Goal: Task Accomplishment & Management: Manage account settings

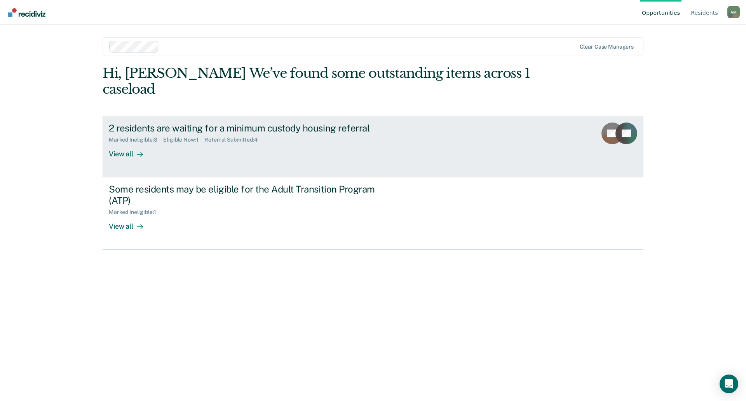
click at [130, 133] on div "Marked Ineligible : 3 Eligible Now : 1 Referral Submitted : 4" at bounding box center [245, 138] width 273 height 10
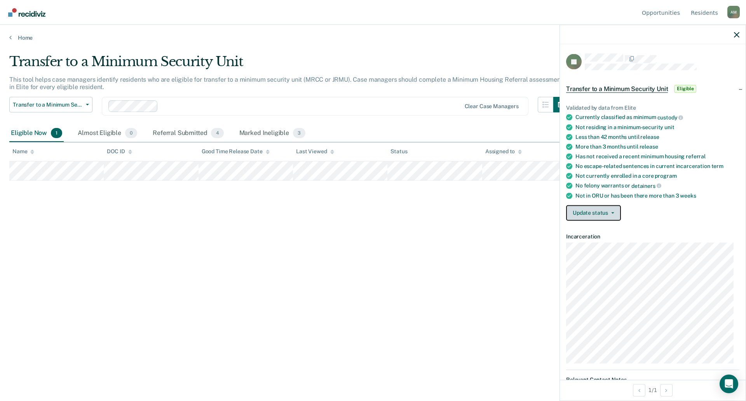
click at [600, 215] on button "Update status" at bounding box center [593, 213] width 55 height 16
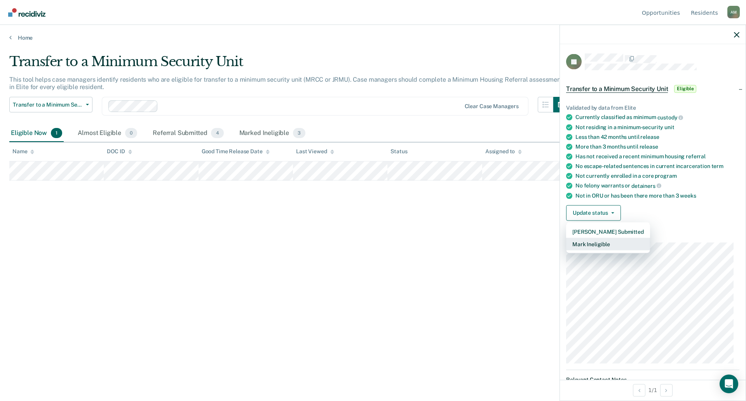
click at [595, 243] on button "Mark Ineligible" at bounding box center [608, 244] width 84 height 12
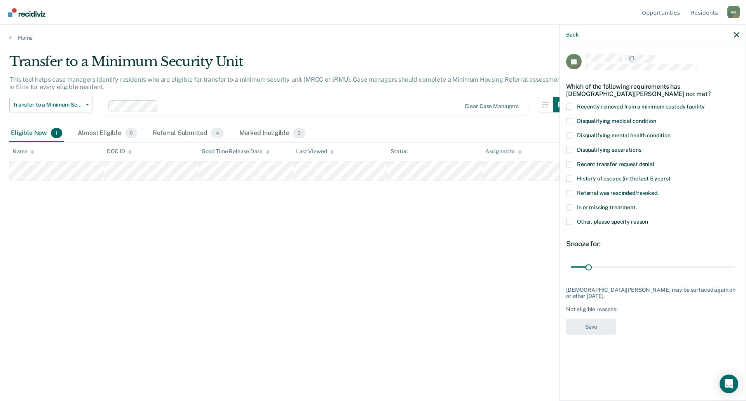
click at [598, 164] on span "Recent transfer request denial" at bounding box center [615, 164] width 77 height 6
click at [655, 161] on input "Recent transfer request denial" at bounding box center [655, 161] width 0 height 0
click at [587, 166] on span "Recent transfer request denial" at bounding box center [615, 164] width 77 height 6
click at [655, 161] on input "Recent transfer request denial" at bounding box center [655, 161] width 0 height 0
click at [606, 229] on div "Other, please specify reason" at bounding box center [652, 225] width 173 height 14
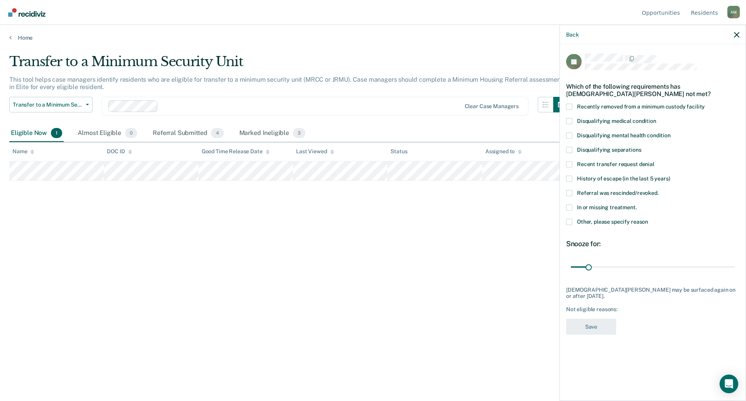
click at [608, 224] on label "Other, please specify reason" at bounding box center [652, 222] width 173 height 8
click at [648, 218] on input "Other, please specify reason" at bounding box center [648, 218] width 0 height 0
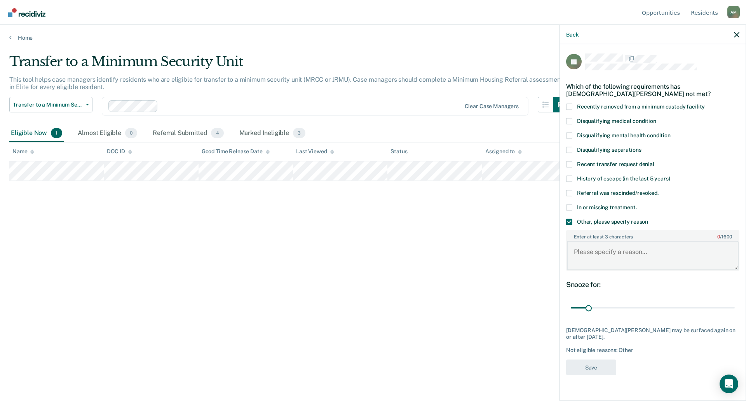
click at [599, 262] on textarea "Enter at least 3 characters 0 / 1600" at bounding box center [653, 255] width 172 height 29
type textarea "Was discharged today."
type input "308"
click at [734, 307] on input "range" at bounding box center [653, 308] width 164 height 14
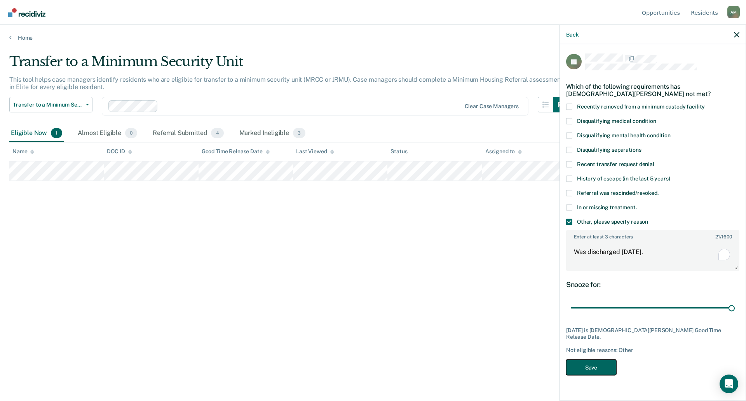
click at [599, 363] on button "Save" at bounding box center [591, 367] width 50 height 16
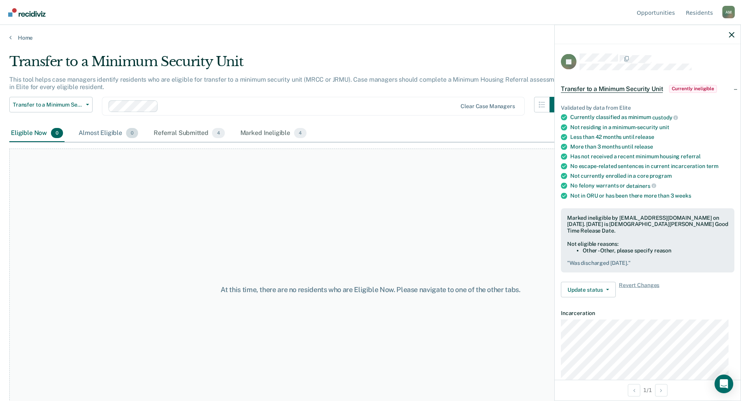
click at [98, 133] on div "Almost Eligible 0" at bounding box center [108, 133] width 63 height 17
click at [49, 132] on div "Eligible Now 0" at bounding box center [36, 133] width 55 height 17
click at [733, 35] on icon "button" at bounding box center [731, 34] width 5 height 5
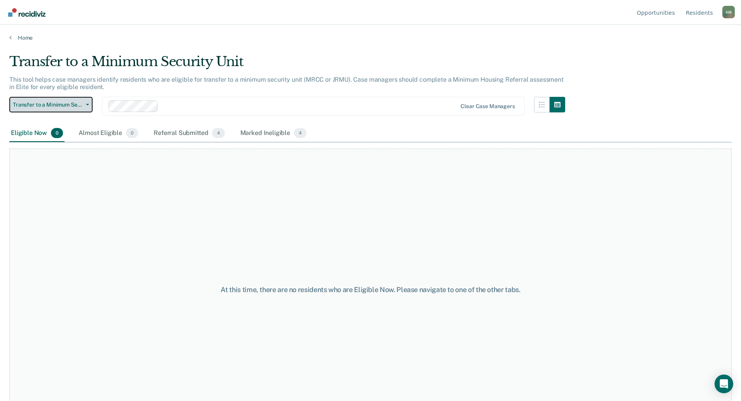
click at [49, 108] on button "Transfer to a Minimum Security Unit" at bounding box center [50, 105] width 83 height 16
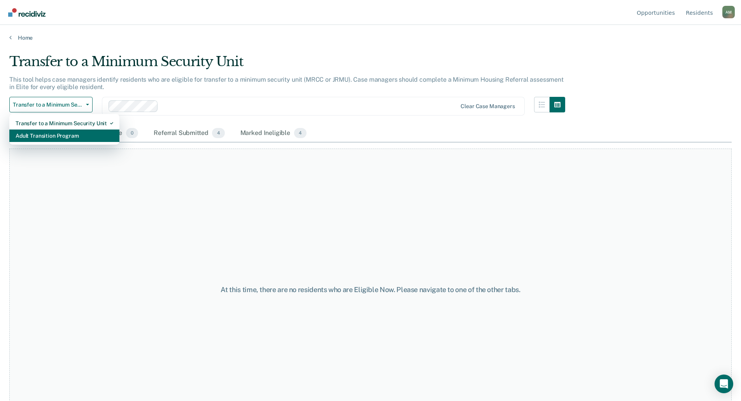
click at [58, 136] on div "Adult Transition Program" at bounding box center [65, 135] width 98 height 12
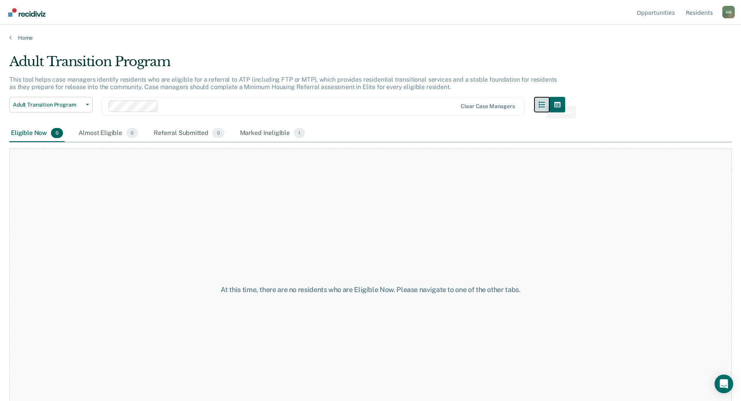
click at [547, 98] on button "button" at bounding box center [542, 105] width 16 height 16
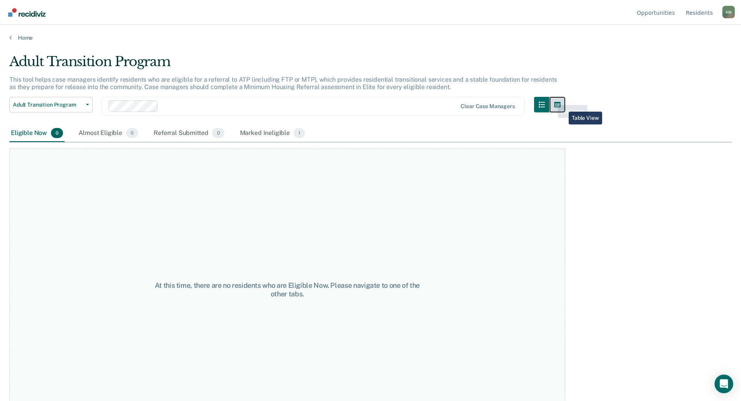
click at [560, 106] on icon "button" at bounding box center [557, 104] width 6 height 6
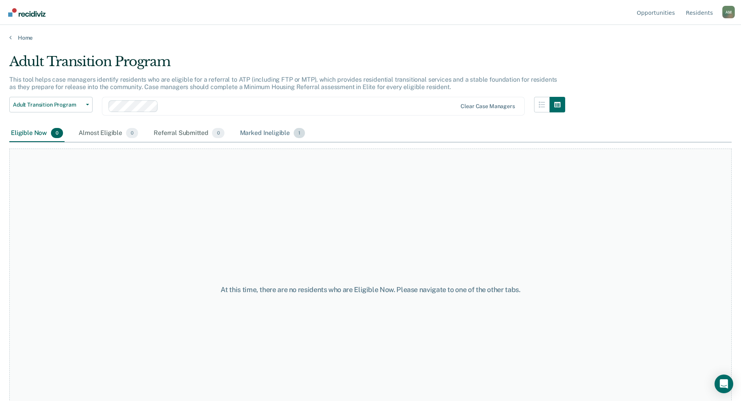
click at [281, 133] on div "Marked Ineligible 1" at bounding box center [272, 133] width 68 height 17
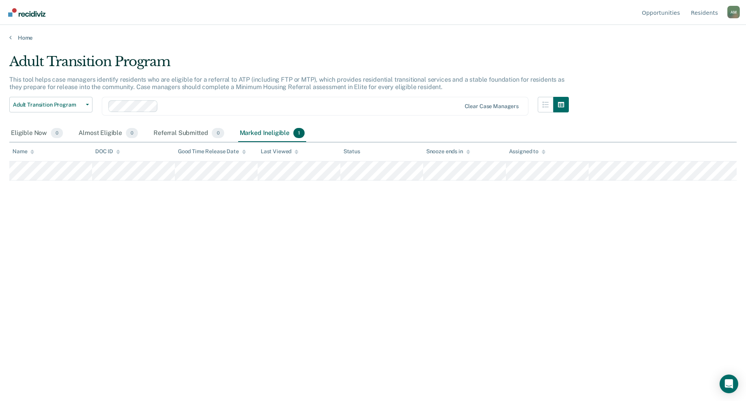
click at [5, 42] on main "Adult Transition Program This tool helps case managers identify residents who a…" at bounding box center [373, 219] width 746 height 357
click at [14, 34] on link "Home" at bounding box center [373, 37] width 728 height 7
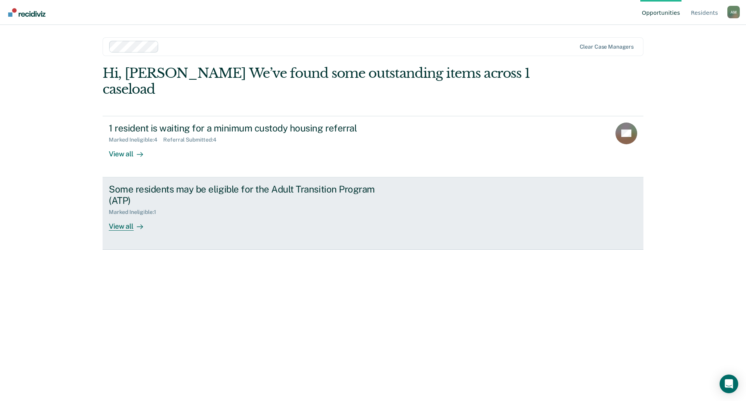
click at [134, 222] on div at bounding box center [138, 226] width 9 height 9
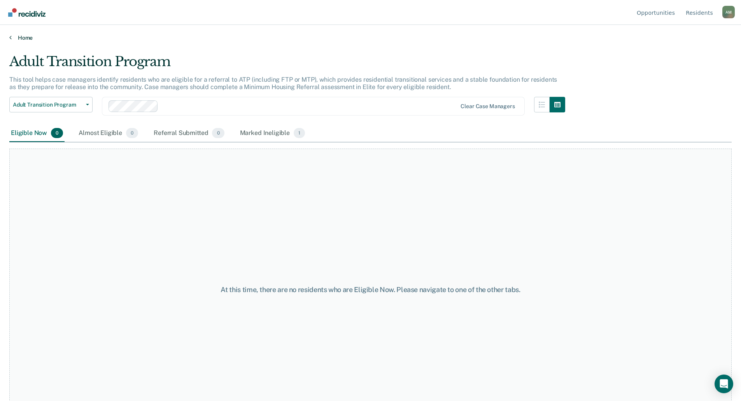
click at [26, 39] on link "Home" at bounding box center [370, 37] width 722 height 7
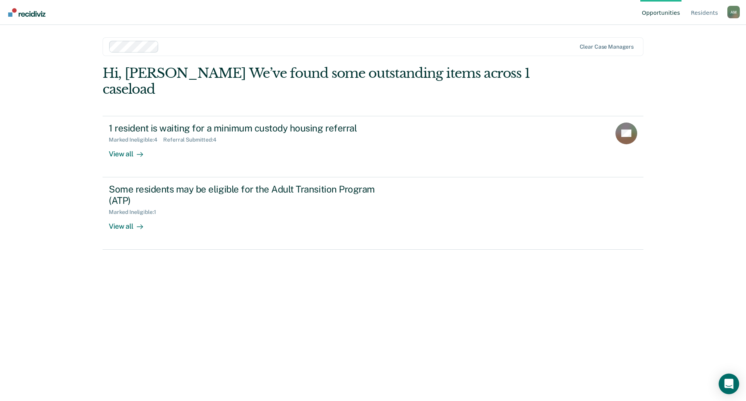
click at [732, 383] on icon "Open Intercom Messenger" at bounding box center [729, 384] width 9 height 10
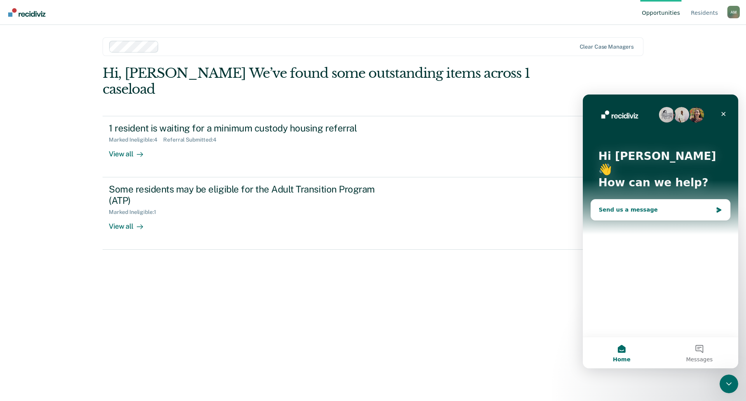
click at [624, 201] on div "Send us a message" at bounding box center [660, 209] width 139 height 21
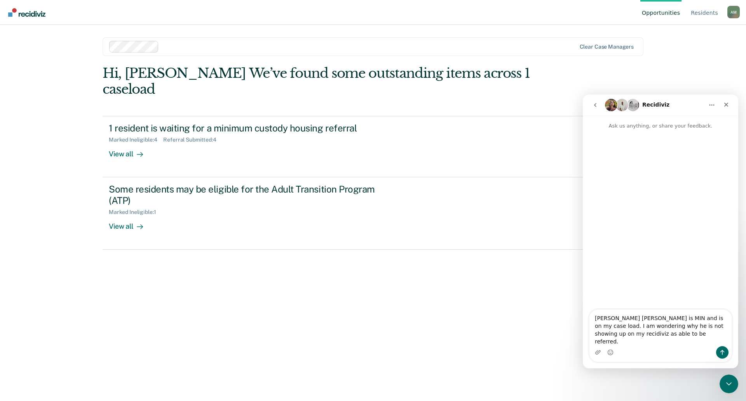
click at [632, 326] on textarea "Jason Matthew is MIN and is on my case load. I am wondering why he is not showi…" at bounding box center [661, 327] width 142 height 37
type textarea "Jason Matthew #62684 is MIN and is on my case load. I am wondering why he is no…"
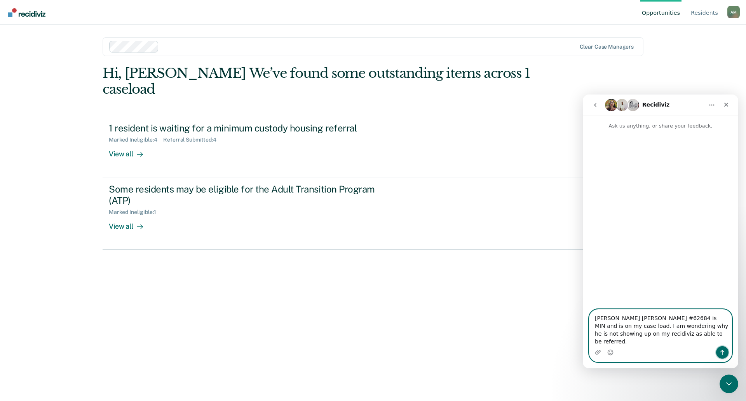
click at [723, 355] on icon "Send a message…" at bounding box center [723, 352] width 6 height 6
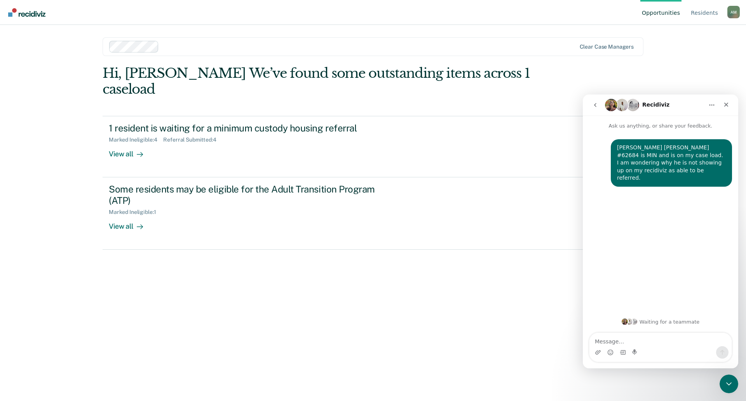
click at [217, 306] on div "Hi, Anna M.. We’ve found some outstanding items across 1 caseload 1 resident is…" at bounding box center [373, 222] width 541 height 314
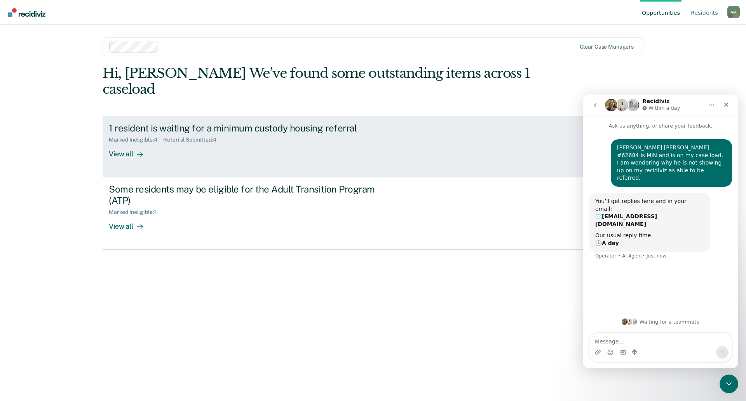
click at [212, 145] on link "1 resident is waiting for a minimum custody housing referral Marked Ineligible …" at bounding box center [373, 146] width 541 height 61
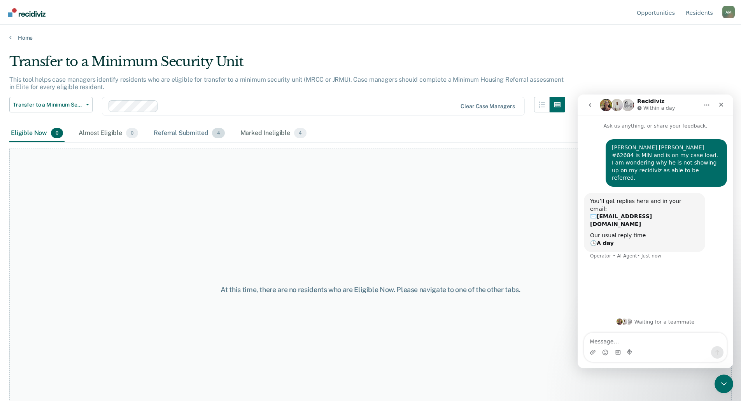
click at [168, 130] on div "Referral Submitted 4" at bounding box center [189, 133] width 74 height 17
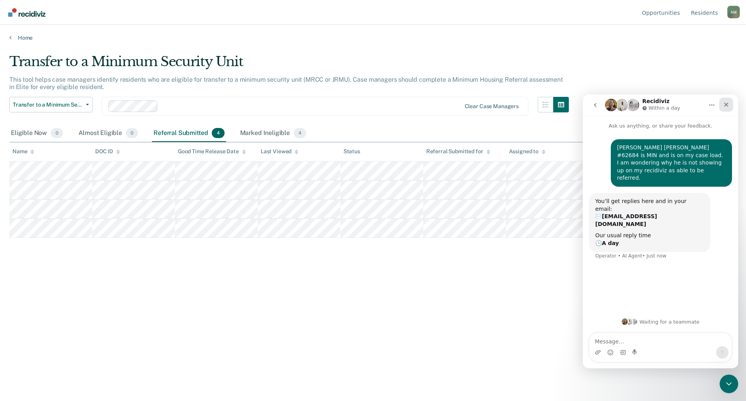
click at [727, 105] on icon "Close" at bounding box center [726, 104] width 6 height 6
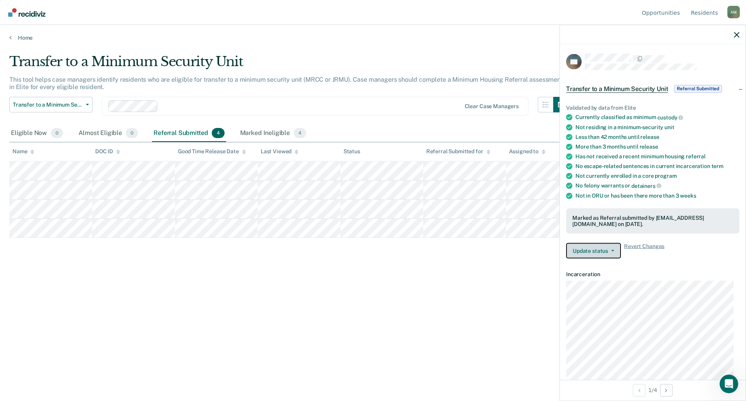
click at [587, 245] on button "Update status" at bounding box center [593, 251] width 55 height 16
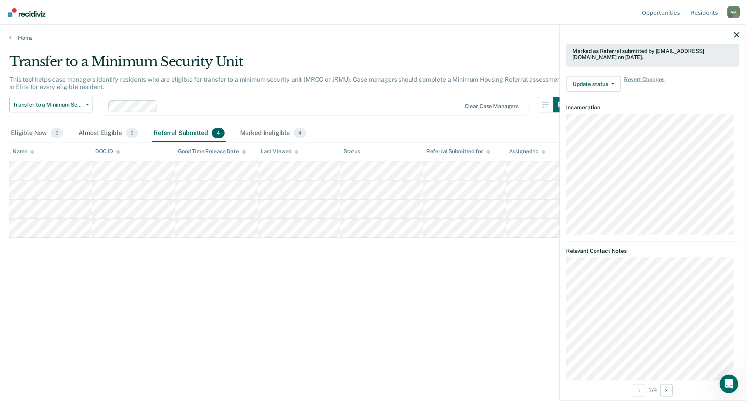
scroll to position [128, 0]
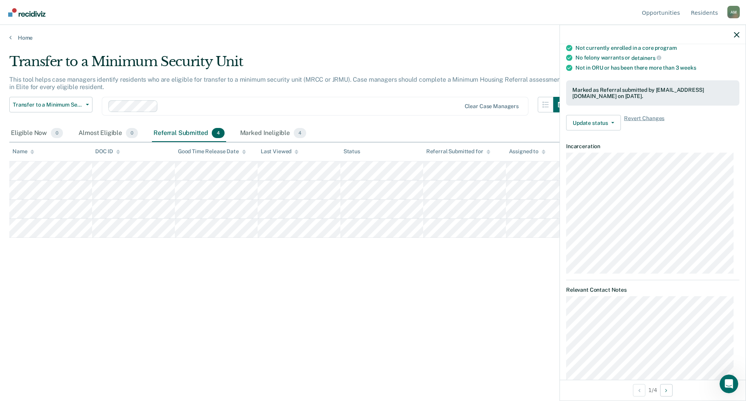
click at [485, 289] on div "Transfer to a Minimum Security Unit This tool helps case managers identify resi…" at bounding box center [373, 198] width 728 height 289
drag, startPoint x: 415, startPoint y: 285, endPoint x: 432, endPoint y: 278, distance: 17.6
click at [421, 280] on div "Transfer to a Minimum Security Unit This tool helps case managers identify resi…" at bounding box center [373, 198] width 728 height 289
click at [733, 385] on div "Open Intercom Messenger" at bounding box center [728, 383] width 26 height 26
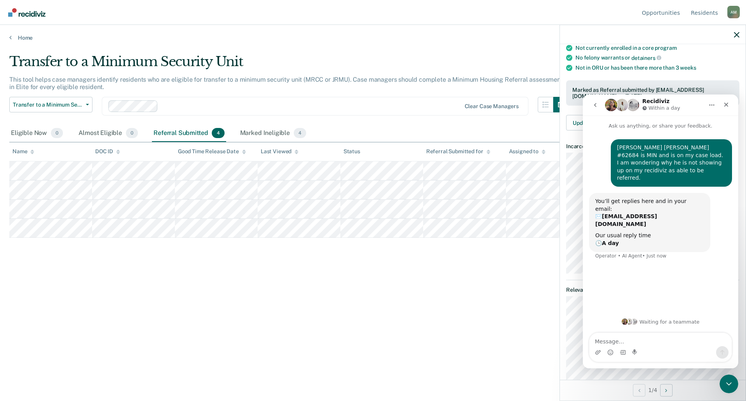
click at [622, 341] on textarea "Message…" at bounding box center [661, 339] width 142 height 13
drag, startPoint x: 619, startPoint y: 336, endPoint x: 593, endPoint y: 333, distance: 25.8
click at [593, 333] on textarea "Nevermind, I figured out it is because his previous case manager already did on…" at bounding box center [661, 331] width 142 height 29
type textarea "I figured out it is because his previous case manager already did one. Sorry fo…"
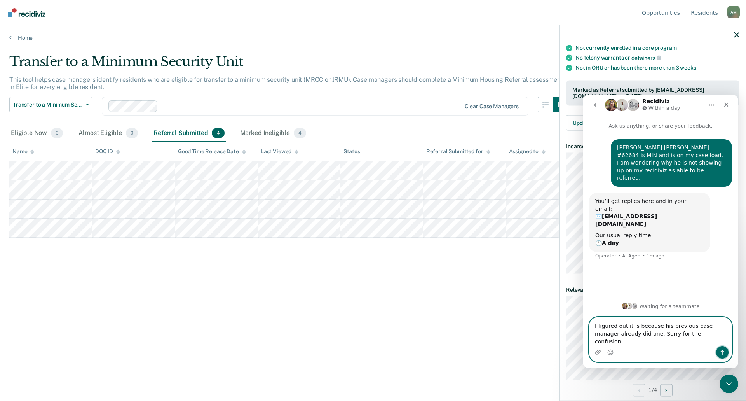
click at [723, 349] on icon "Send a message…" at bounding box center [723, 352] width 6 height 6
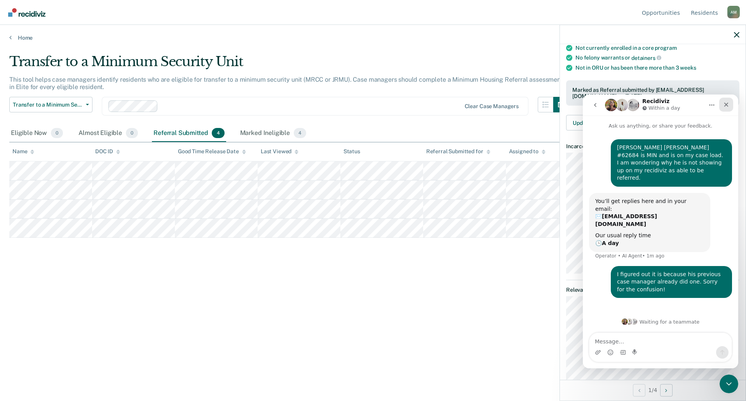
click at [727, 103] on icon "Close" at bounding box center [727, 105] width 4 height 4
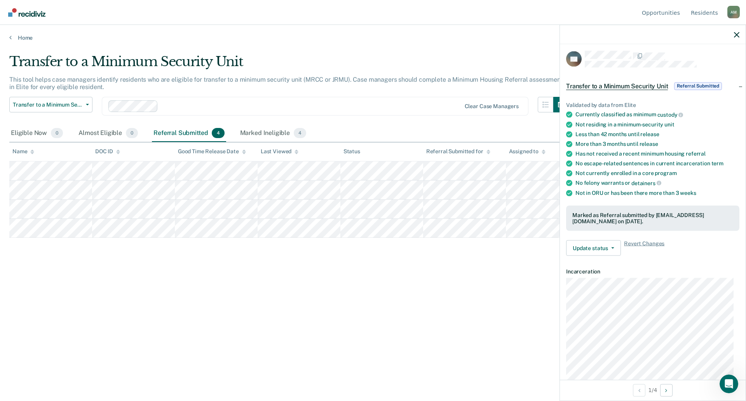
scroll to position [0, 0]
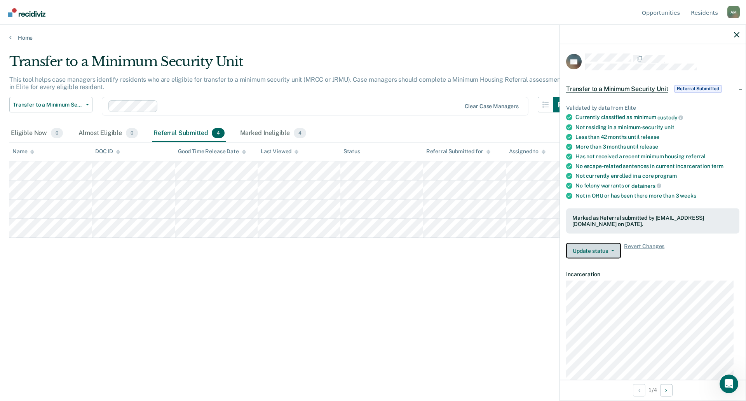
click at [606, 243] on button "Update status" at bounding box center [593, 251] width 55 height 16
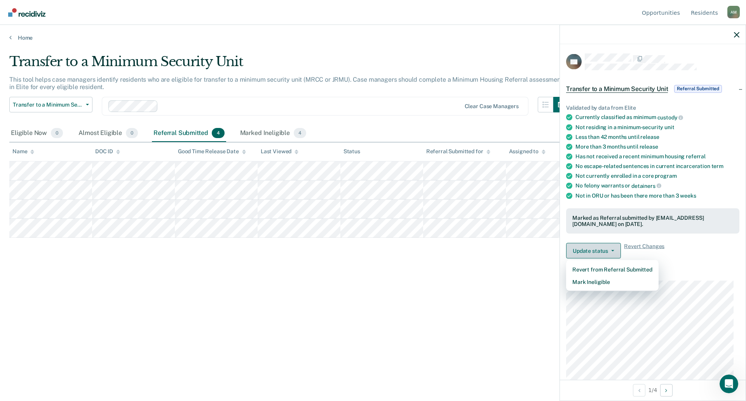
click at [605, 243] on button "Update status" at bounding box center [593, 251] width 55 height 16
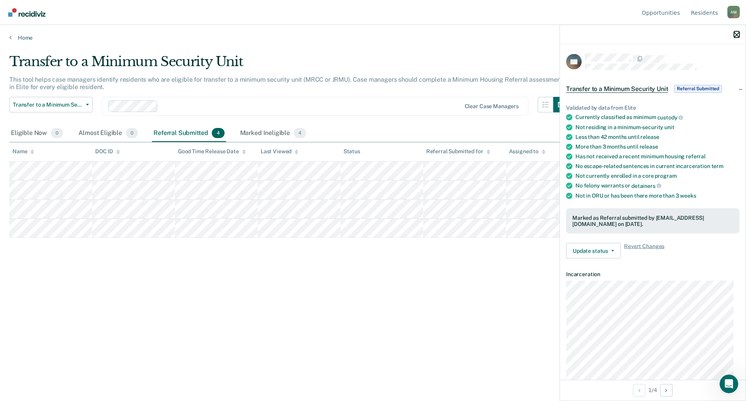
click at [736, 37] on icon "button" at bounding box center [736, 34] width 5 height 5
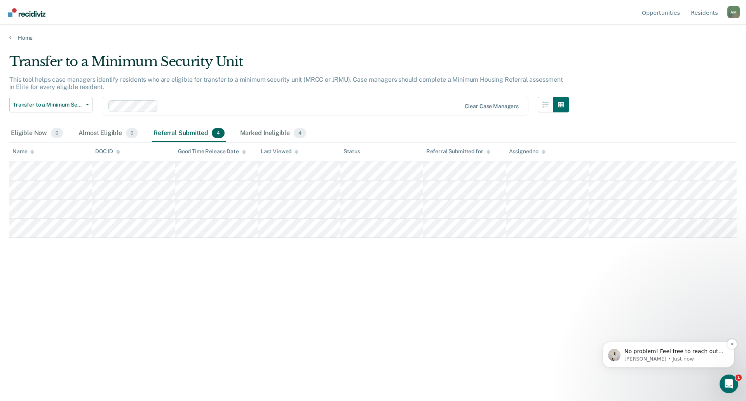
click at [669, 358] on p "Naomi • Just now" at bounding box center [675, 358] width 100 height 7
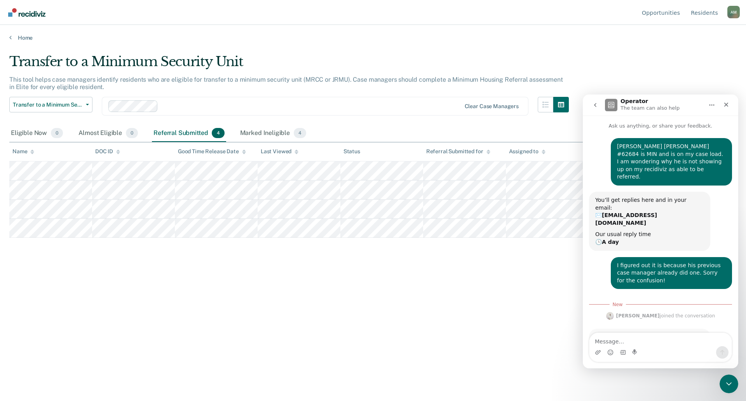
scroll to position [12, 0]
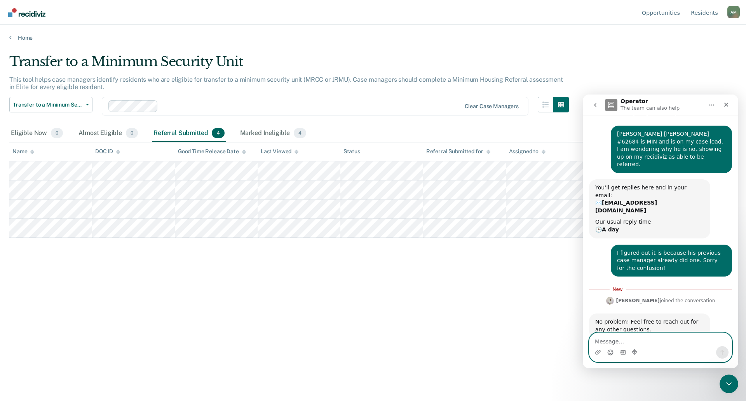
click at [609, 354] on circle "Emoji picker" at bounding box center [610, 351] width 5 height 5
click at [610, 352] on icon "Emoji picker" at bounding box center [611, 352] width 6 height 6
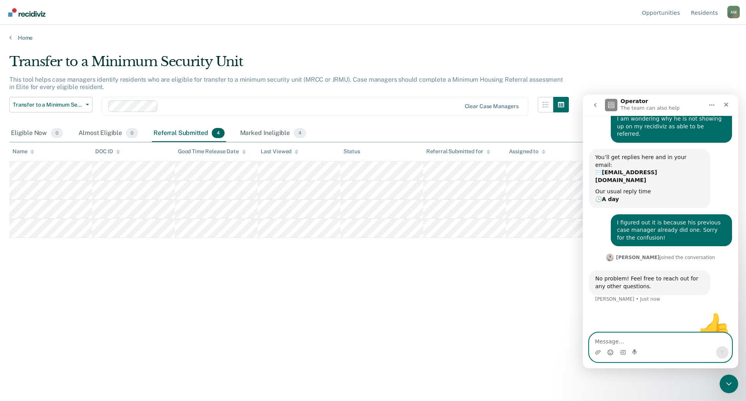
scroll to position [43, 0]
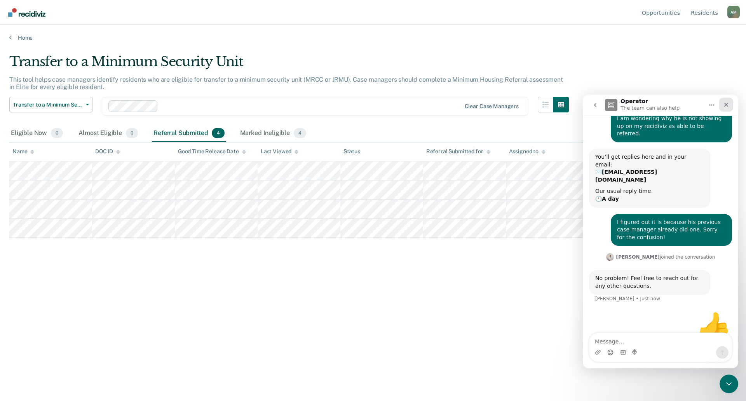
click at [723, 105] on icon "Close" at bounding box center [726, 104] width 6 height 6
